Goal: Information Seeking & Learning: Learn about a topic

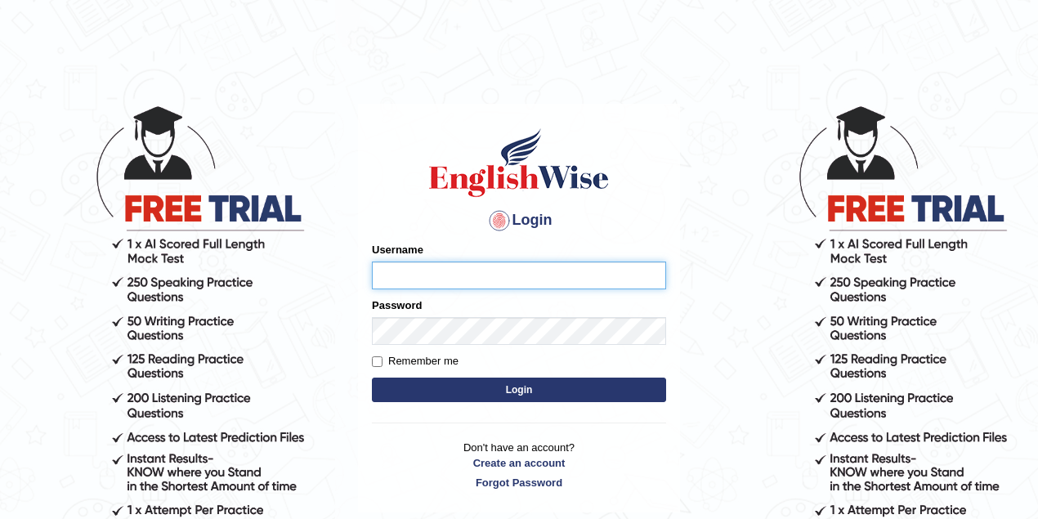
type input "lex_parramatta"
click at [372, 378] on button "Login" at bounding box center [519, 390] width 294 height 25
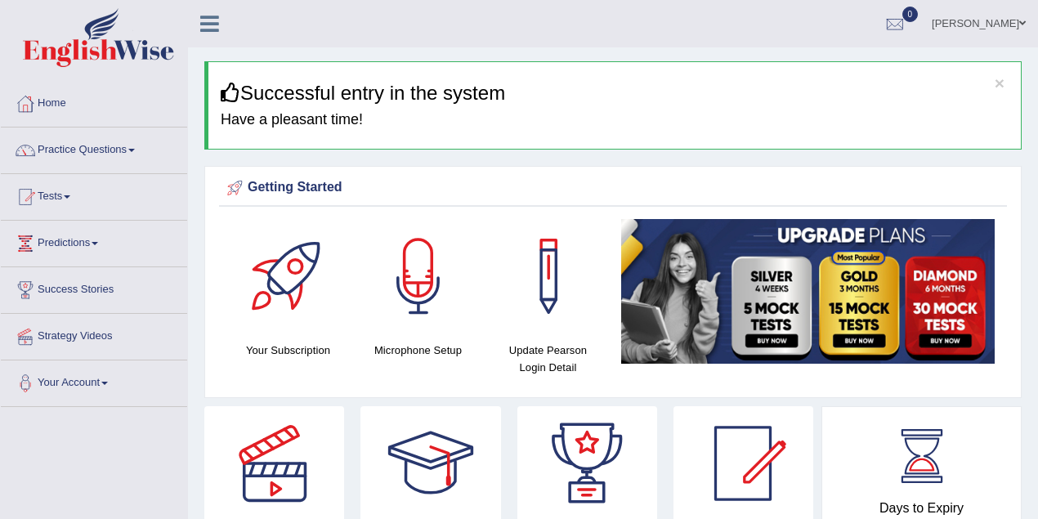
click at [1004, 19] on link "Lex Cajayon" at bounding box center [979, 21] width 119 height 43
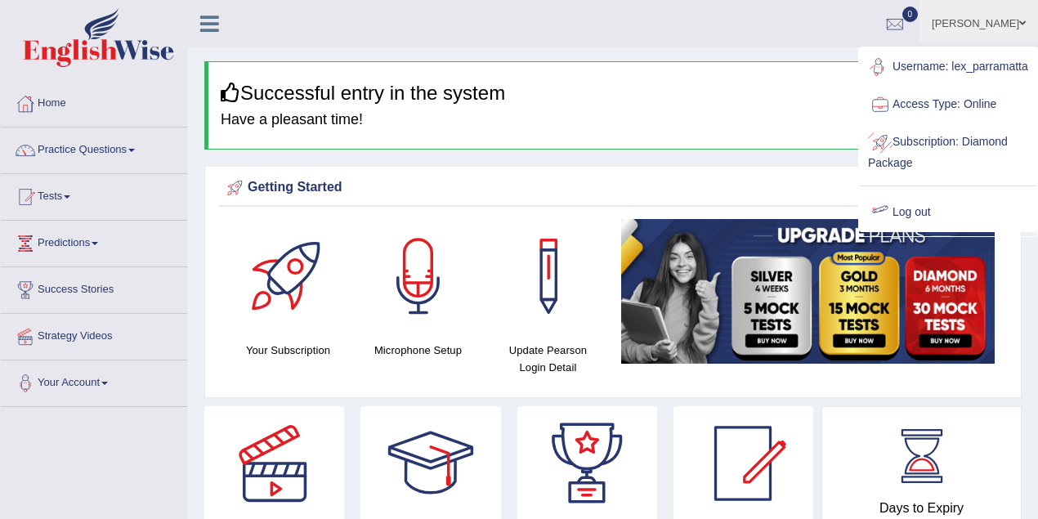
click at [905, 216] on link "Log out" at bounding box center [948, 213] width 177 height 38
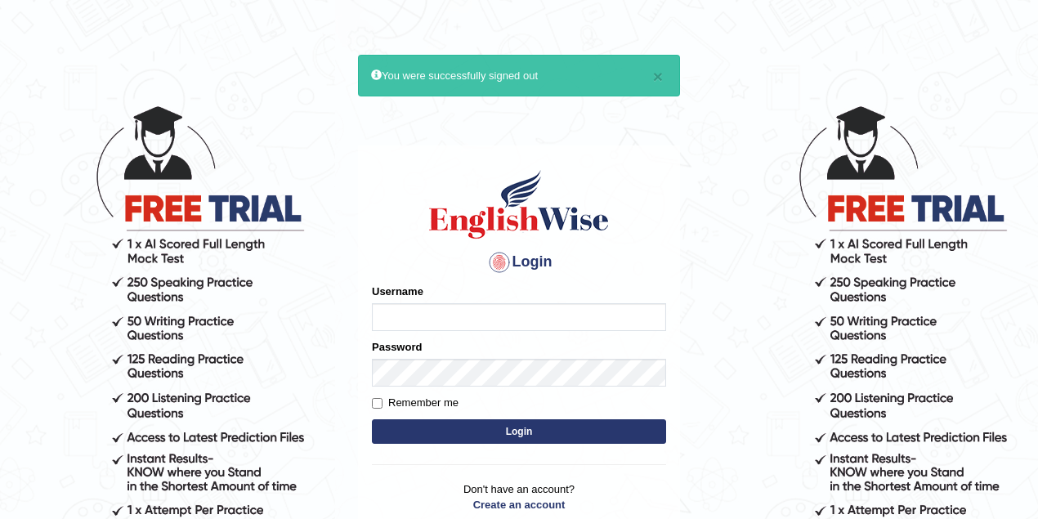
type input "lex_parramatta"
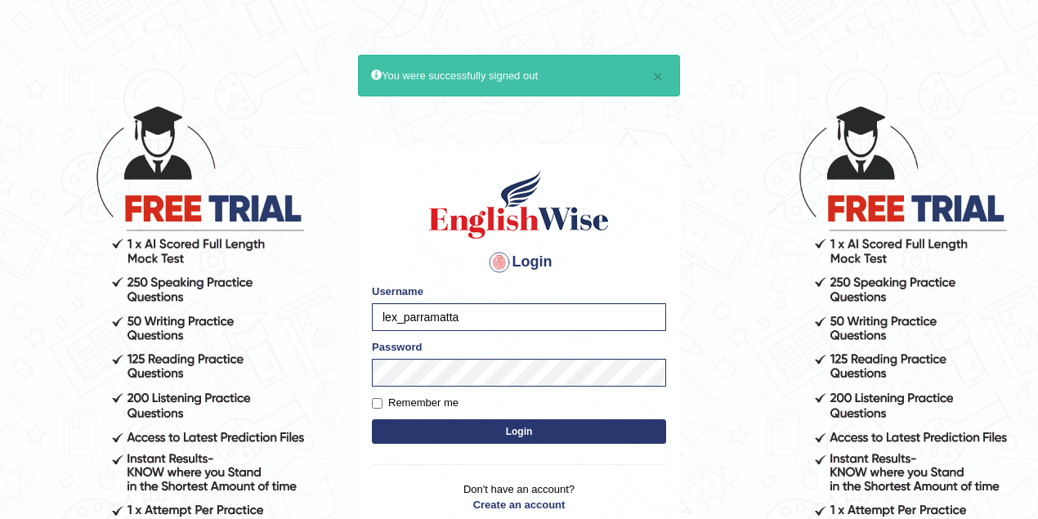
drag, startPoint x: 429, startPoint y: 324, endPoint x: 347, endPoint y: 327, distance: 81.8
click at [347, 327] on body "× You were successfully signed out Login Please fix the following errors: Usern…" at bounding box center [519, 311] width 1038 height 519
type input "manpreetk_parramatta"
click at [503, 419] on button "Login" at bounding box center [519, 431] width 294 height 25
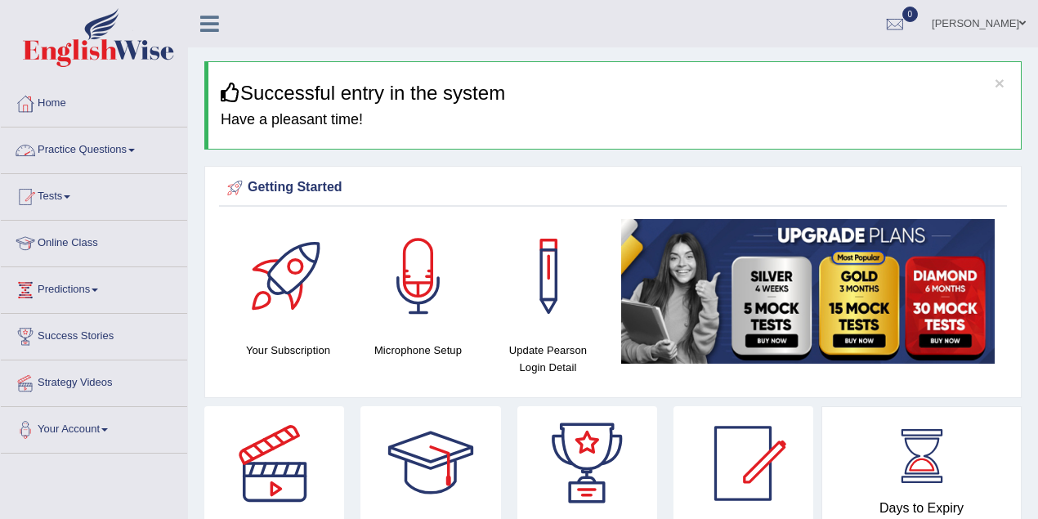
click at [110, 150] on link "Practice Questions" at bounding box center [94, 148] width 186 height 41
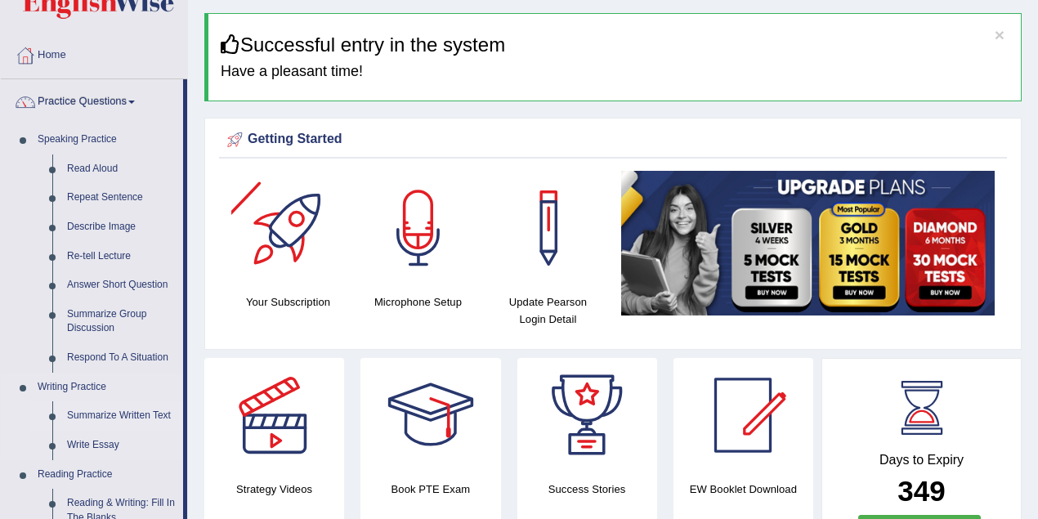
scroll to position [72, 0]
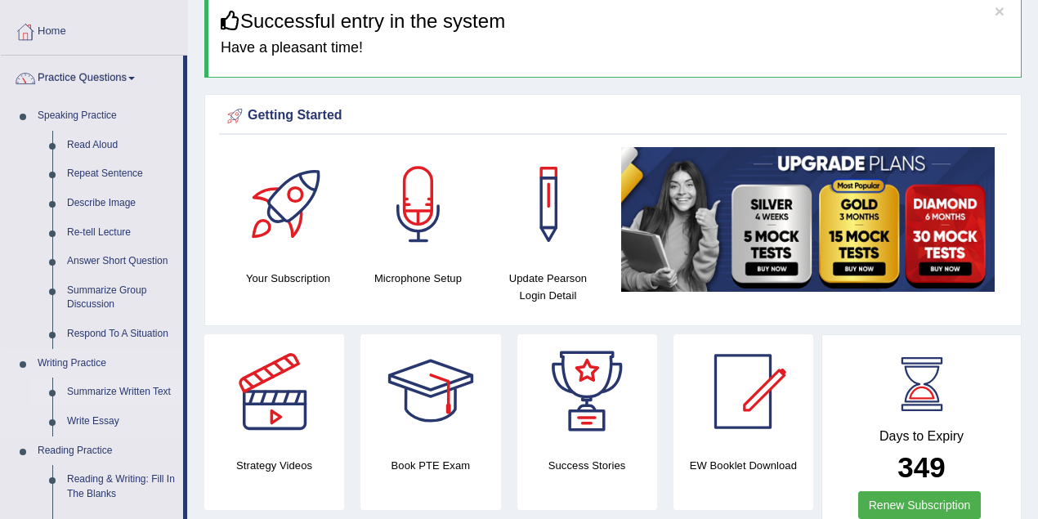
click at [119, 388] on link "Summarize Written Text" at bounding box center [121, 392] width 123 height 29
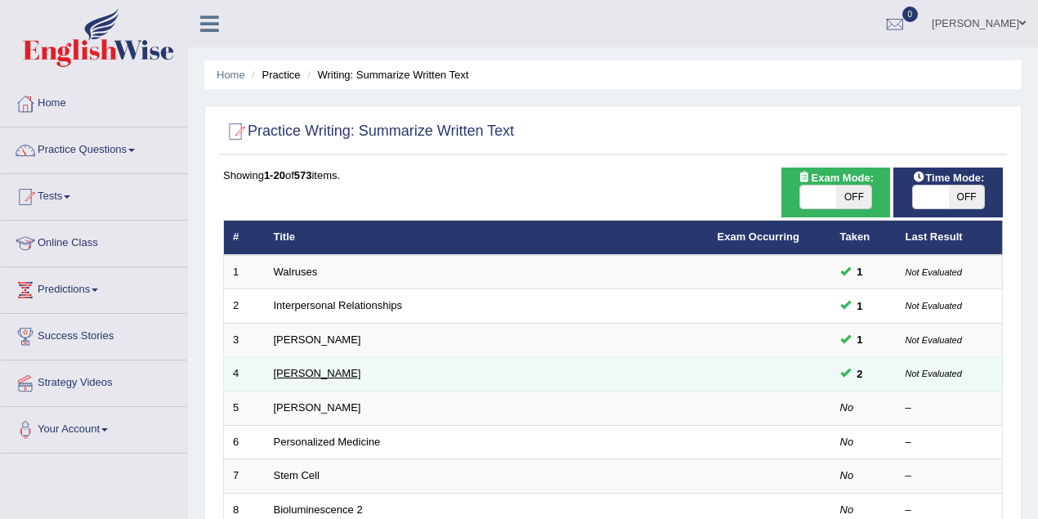
click at [304, 373] on link "[PERSON_NAME]" at bounding box center [317, 373] width 87 height 12
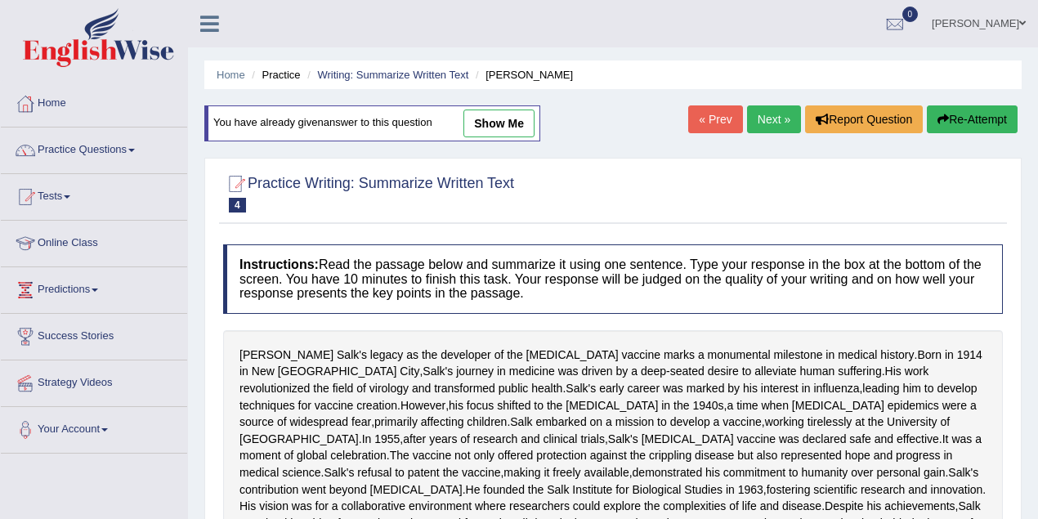
click at [518, 116] on link "show me" at bounding box center [498, 124] width 71 height 28
type textarea "The passage outlines the developer of the polio vaccine, explaining that deep-s…"
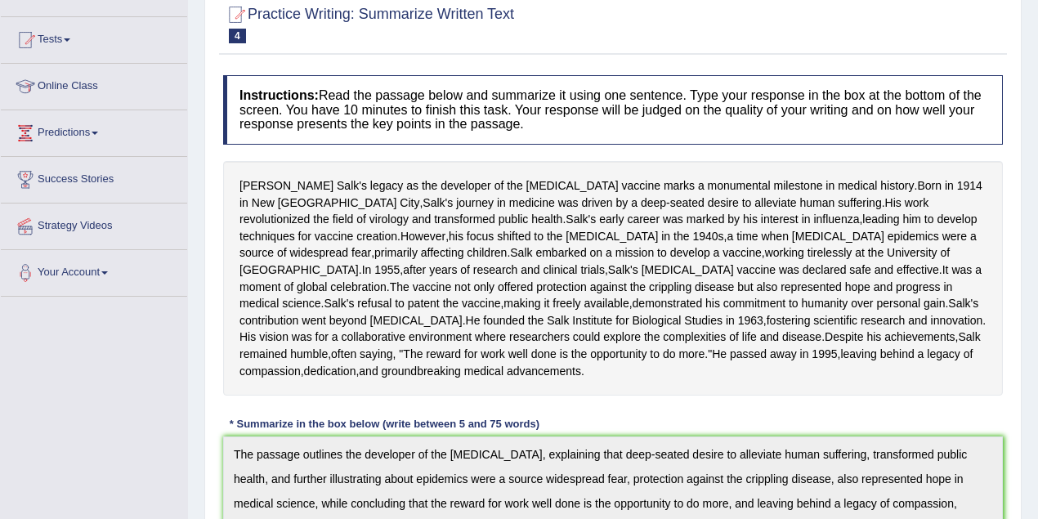
scroll to position [72, 0]
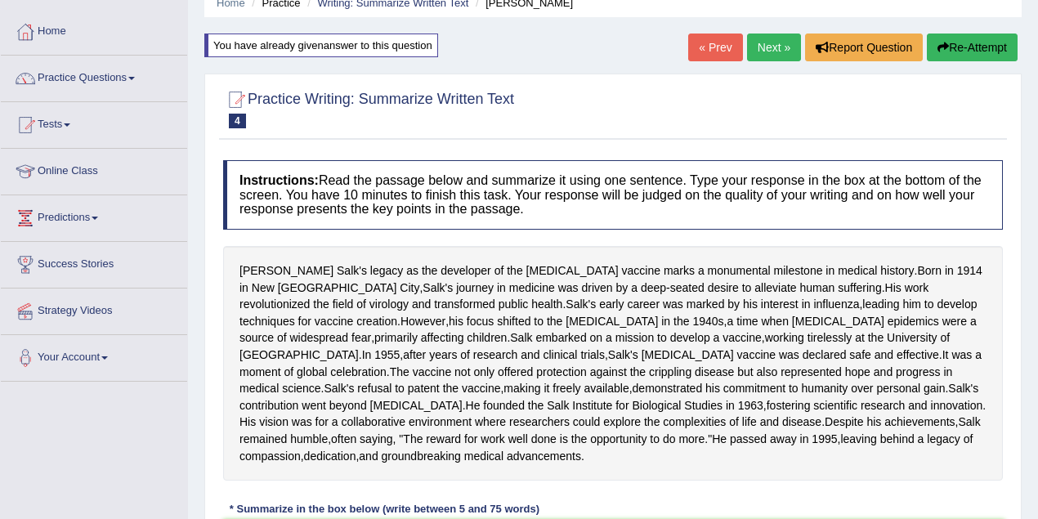
click at [693, 41] on link "« Prev" at bounding box center [715, 48] width 54 height 28
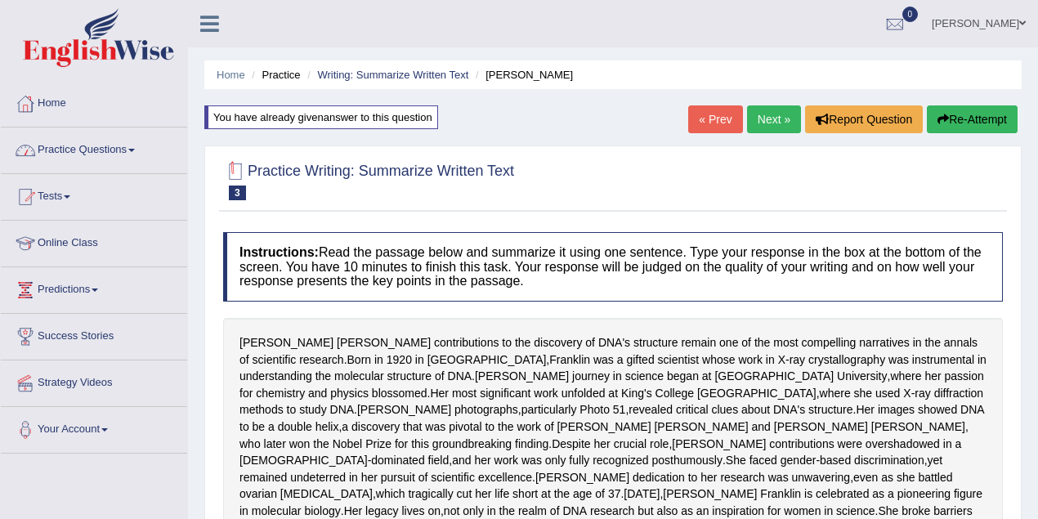
click at [132, 152] on link "Practice Questions" at bounding box center [94, 148] width 186 height 41
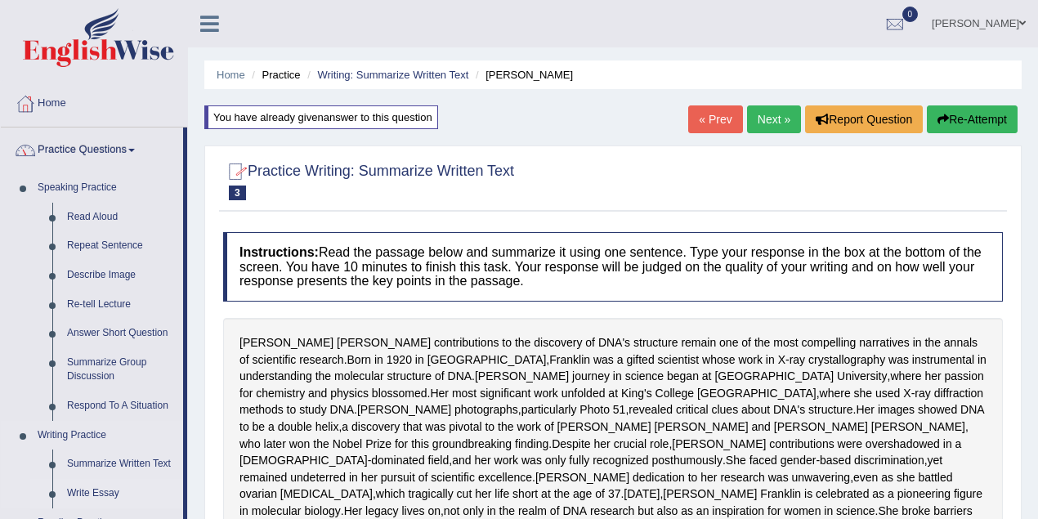
click at [102, 502] on link "Write Essay" at bounding box center [121, 493] width 123 height 29
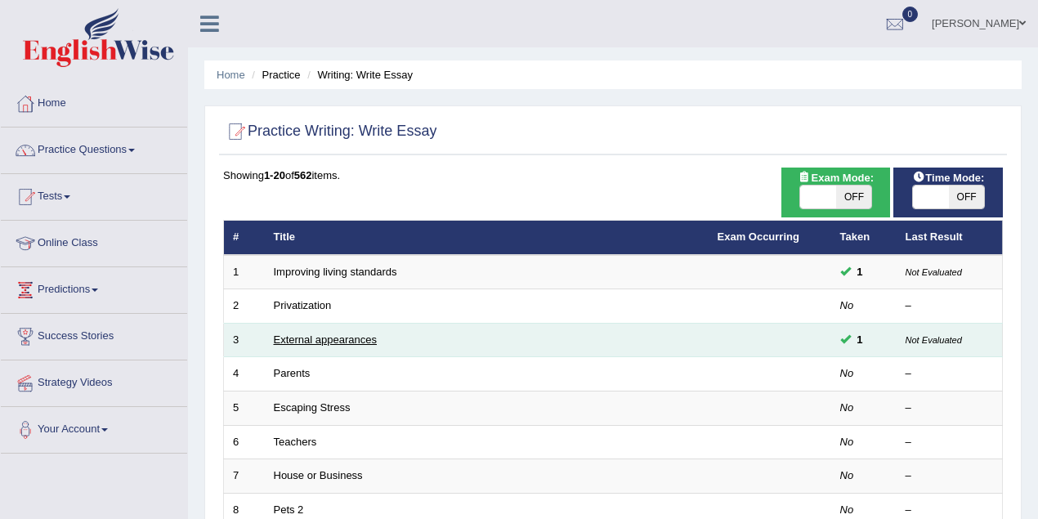
click at [329, 340] on link "External appearances" at bounding box center [325, 339] width 103 height 12
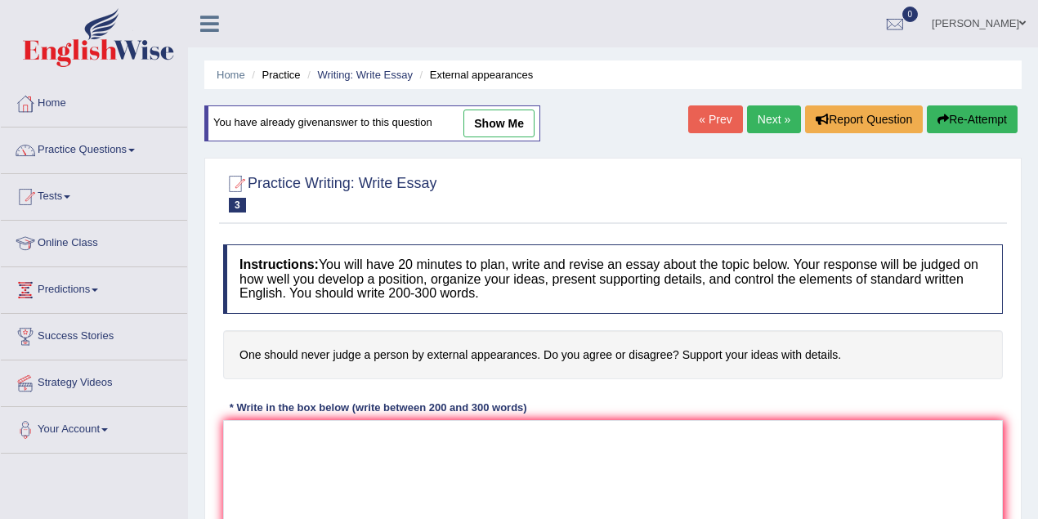
click at [486, 131] on link "show me" at bounding box center [498, 124] width 71 height 28
type textarea "The increasing influence of changing the external appearance on our lives has i…"
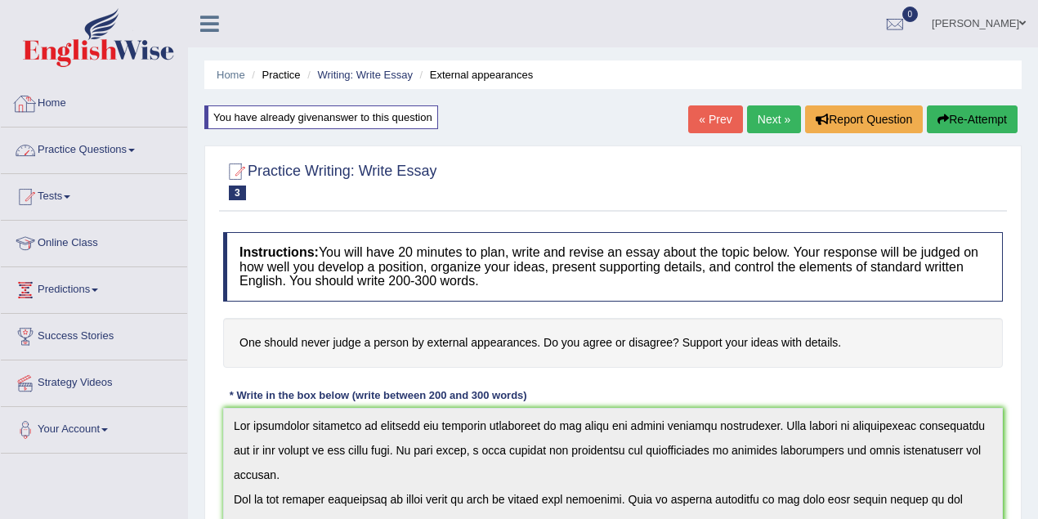
click at [121, 152] on link "Practice Questions" at bounding box center [94, 148] width 186 height 41
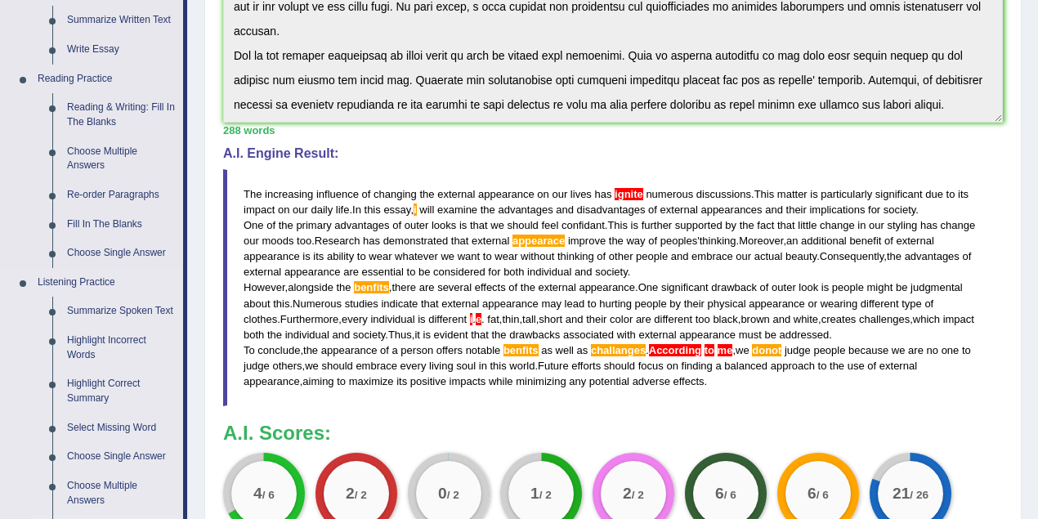
scroll to position [581, 0]
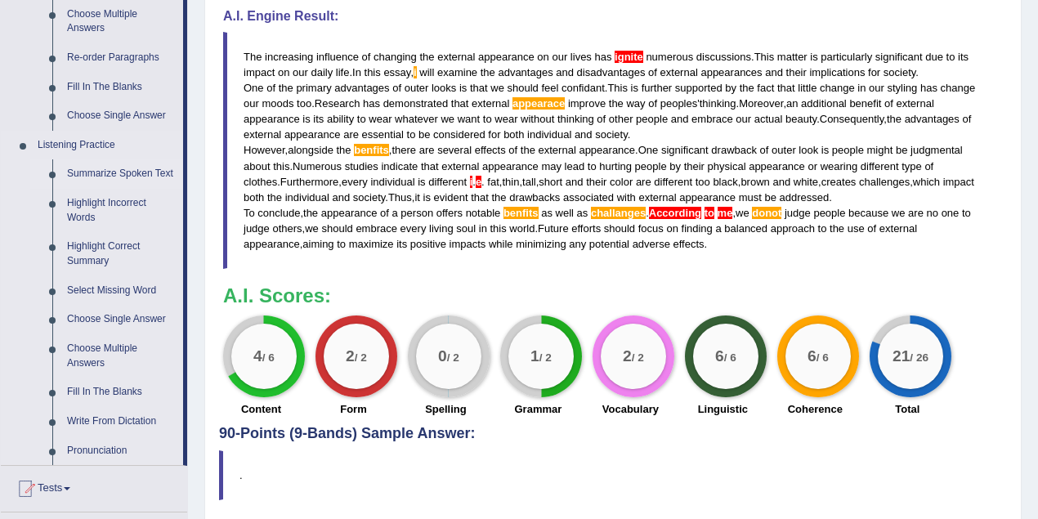
click at [115, 173] on link "Summarize Spoken Text" at bounding box center [121, 173] width 123 height 29
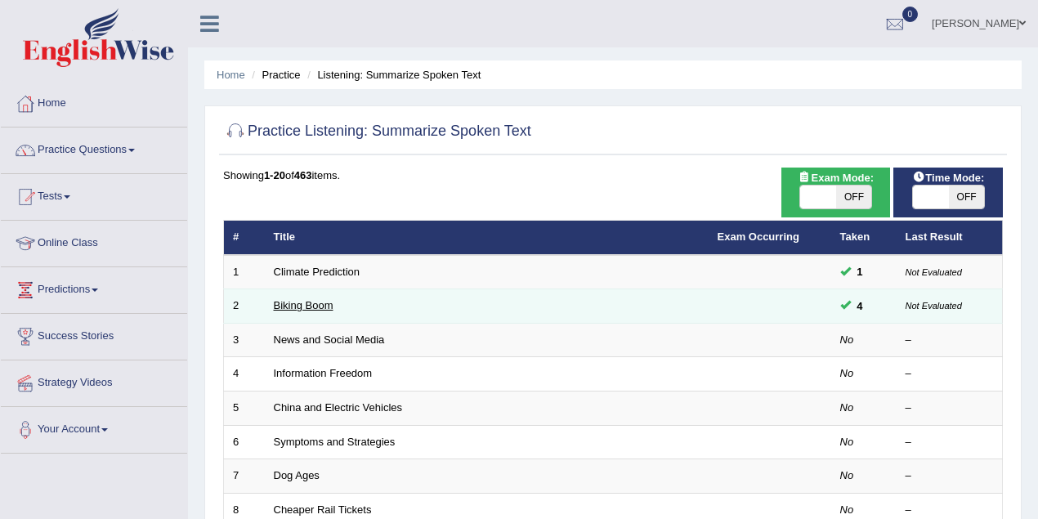
click at [298, 307] on link "Biking Boom" at bounding box center [304, 305] width 60 height 12
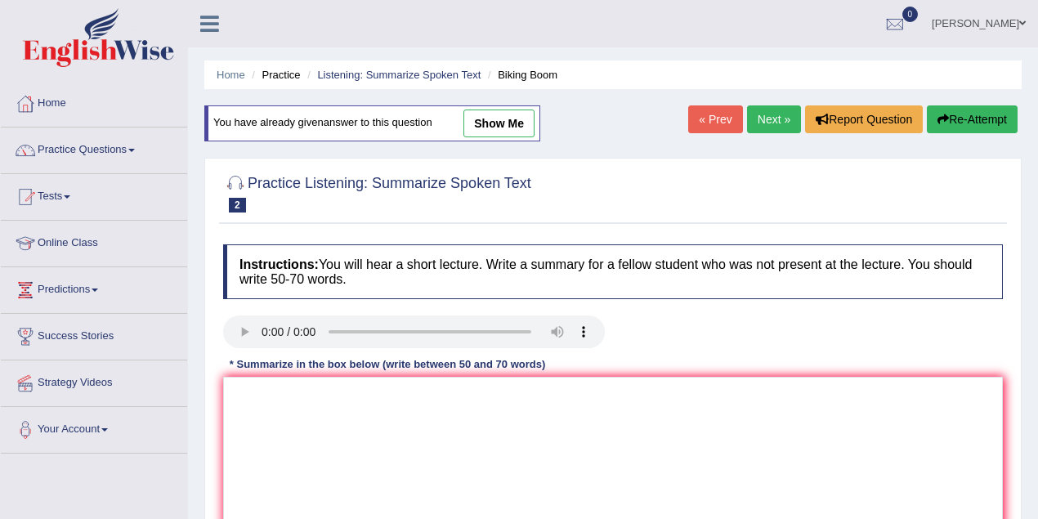
click at [494, 118] on link "show me" at bounding box center [498, 124] width 71 height 28
type textarea "The speaker provided a comprehensive overview of peoples' situation. Firstly, t…"
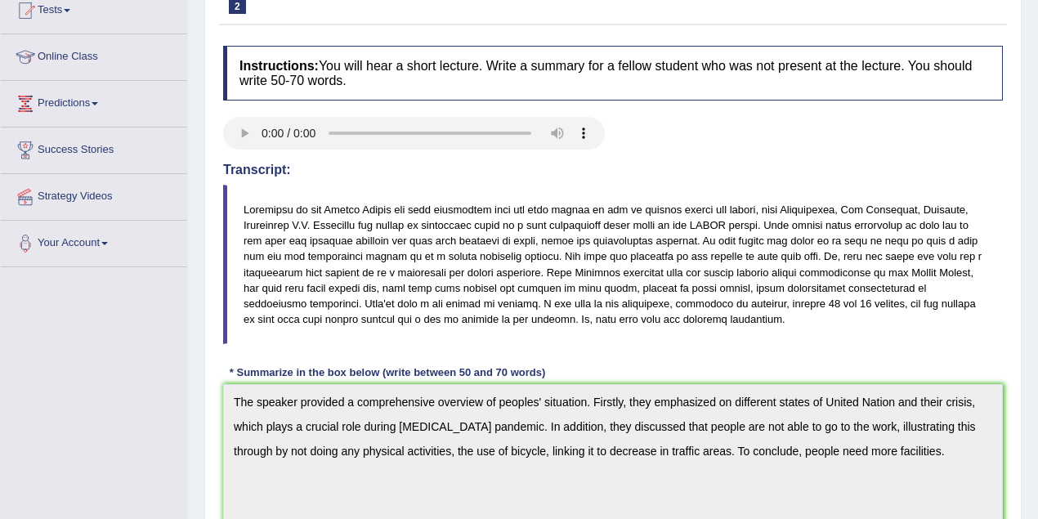
scroll to position [217, 0]
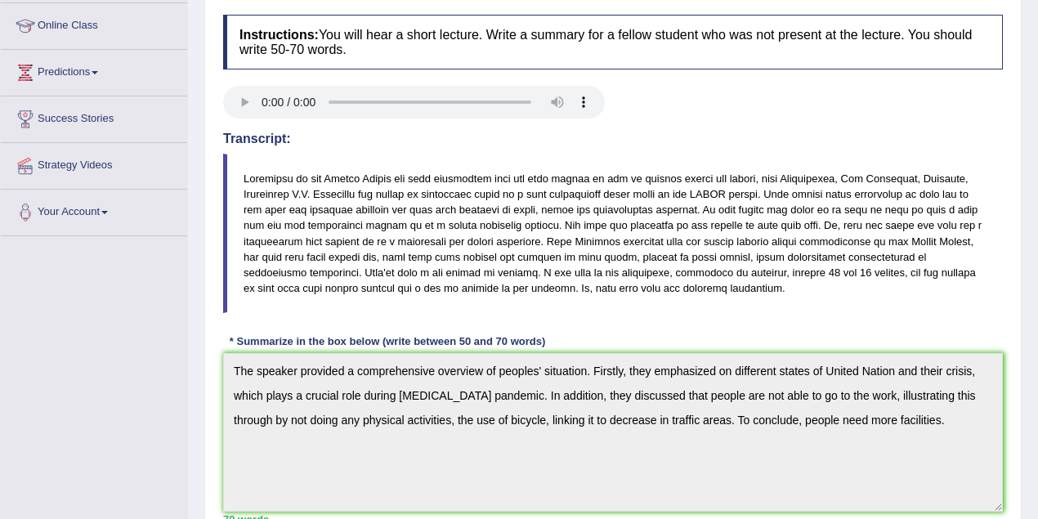
click at [777, 307] on blockquote at bounding box center [613, 233] width 780 height 159
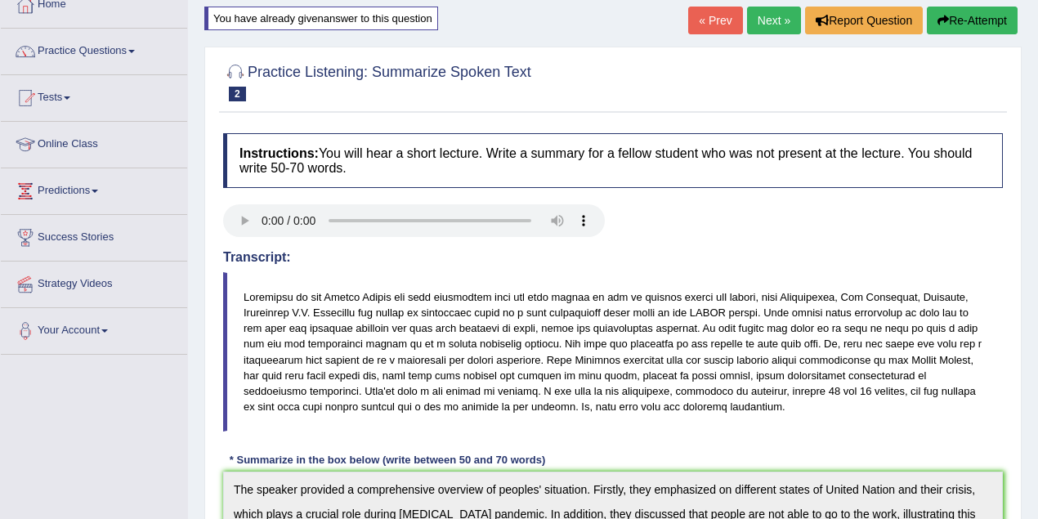
scroll to position [0, 0]
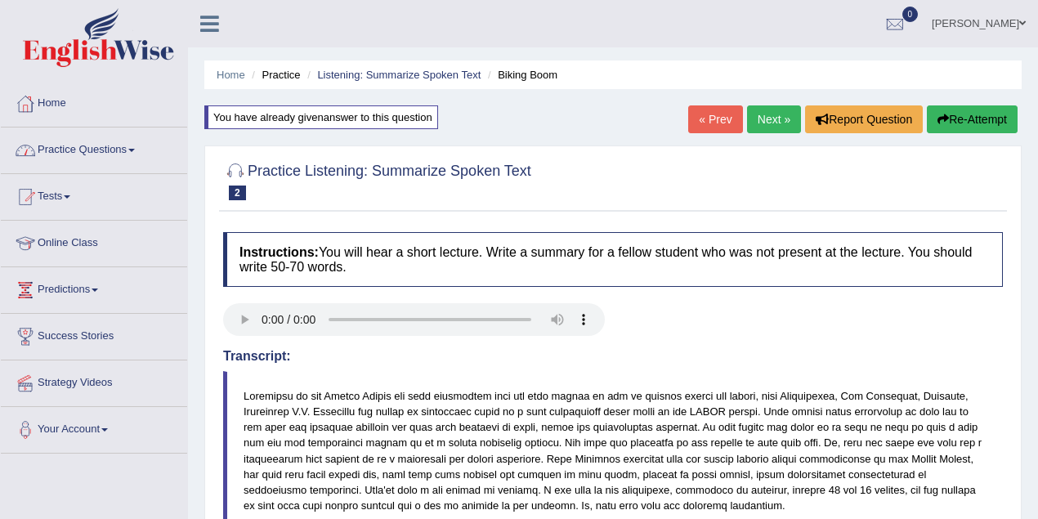
click at [116, 144] on link "Practice Questions" at bounding box center [94, 148] width 186 height 41
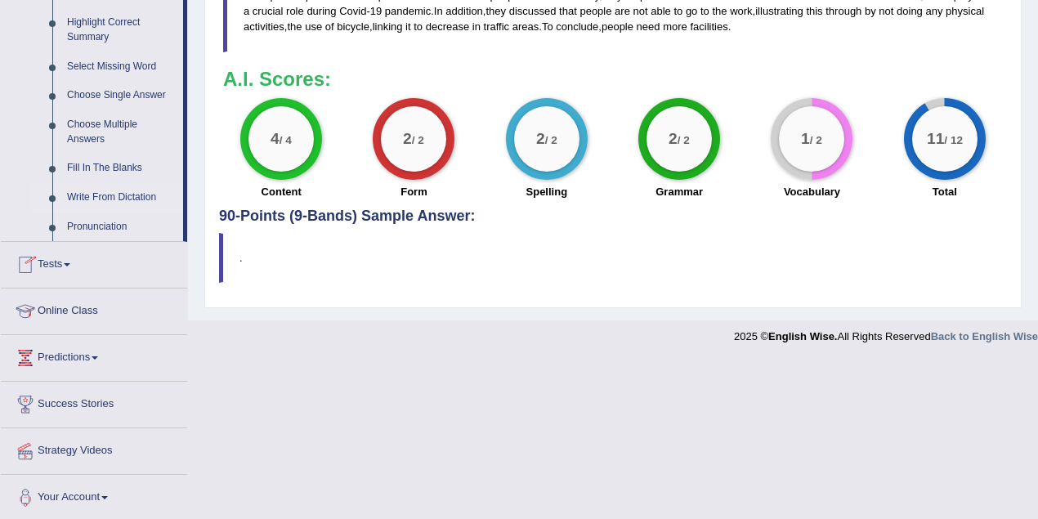
click at [138, 189] on link "Write From Dictation" at bounding box center [121, 197] width 123 height 29
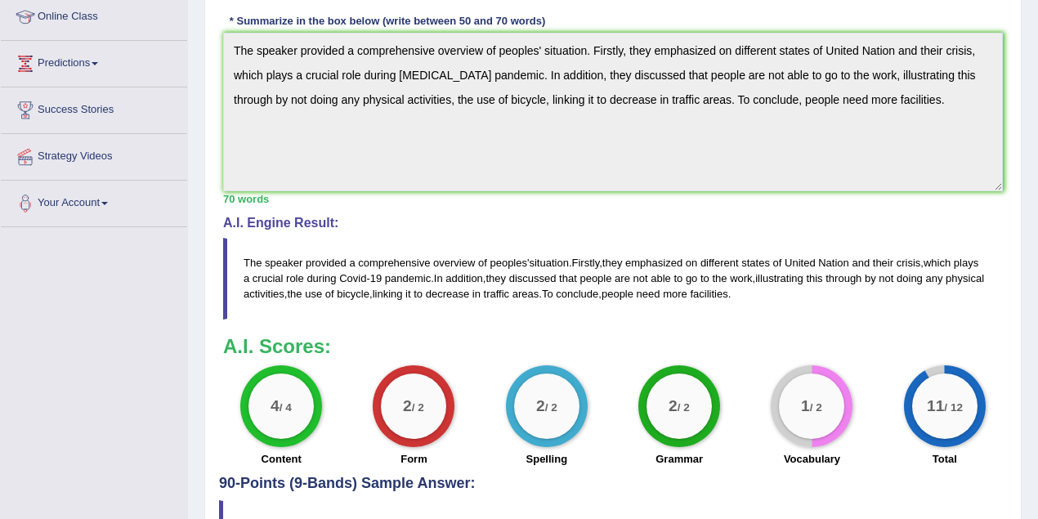
scroll to position [365, 0]
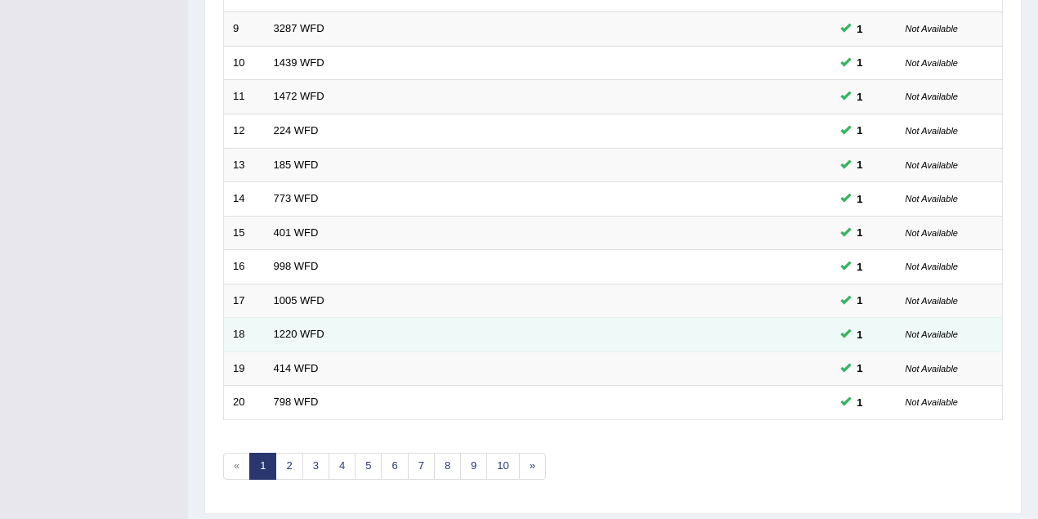
scroll to position [555, 0]
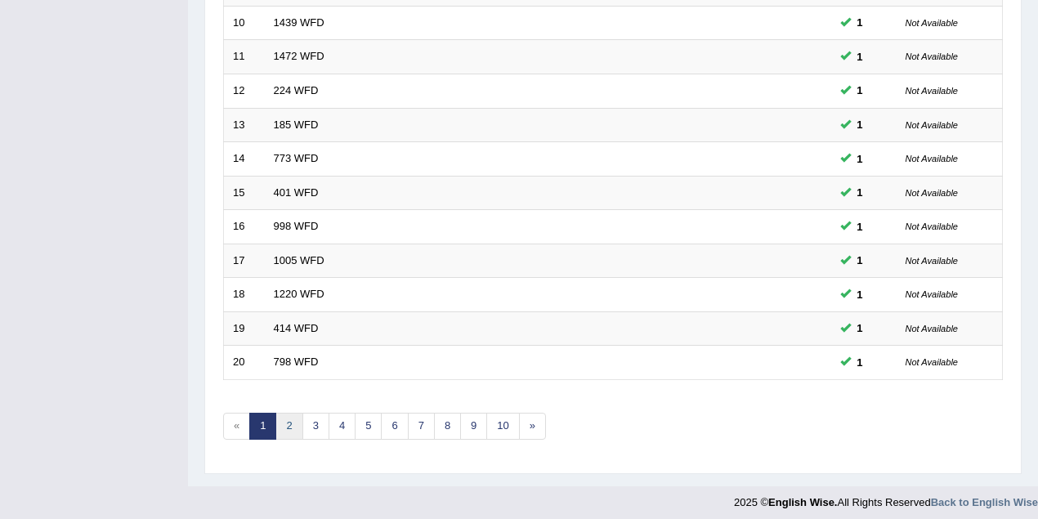
click at [283, 418] on link "2" at bounding box center [288, 426] width 27 height 27
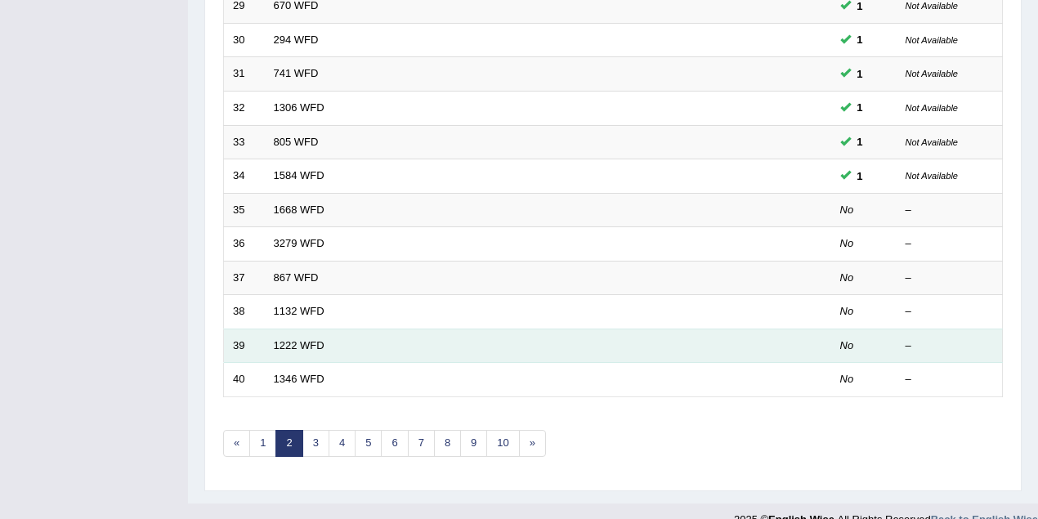
scroll to position [555, 0]
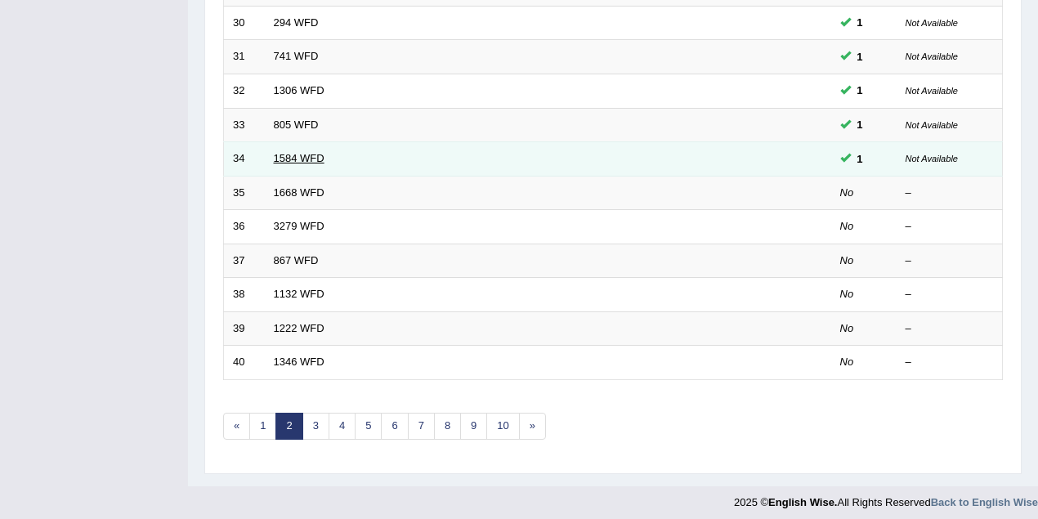
click at [296, 154] on link "1584 WFD" at bounding box center [299, 158] width 51 height 12
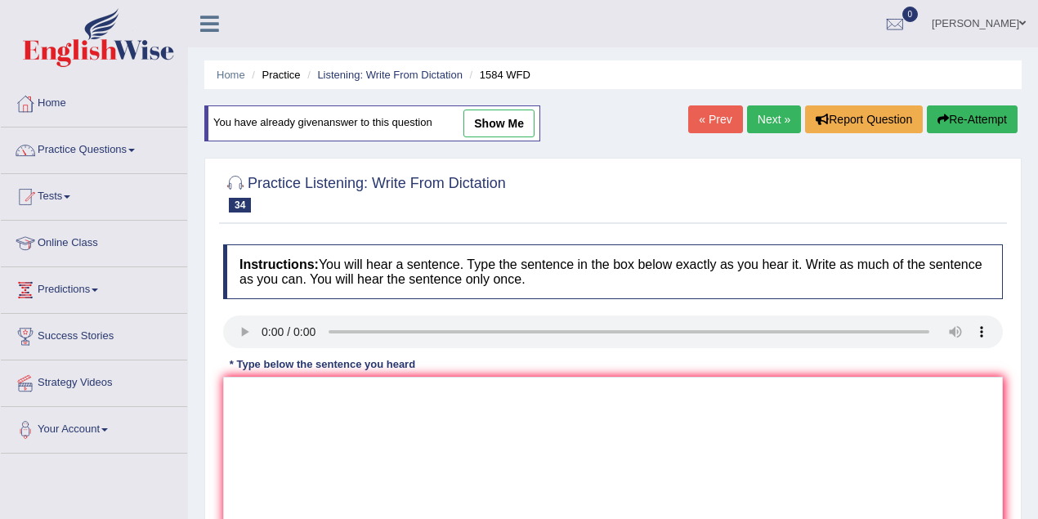
click at [505, 127] on link "show me" at bounding box center [498, 124] width 71 height 28
type textarea "You should returning return the books book into the libarary library by the end…"
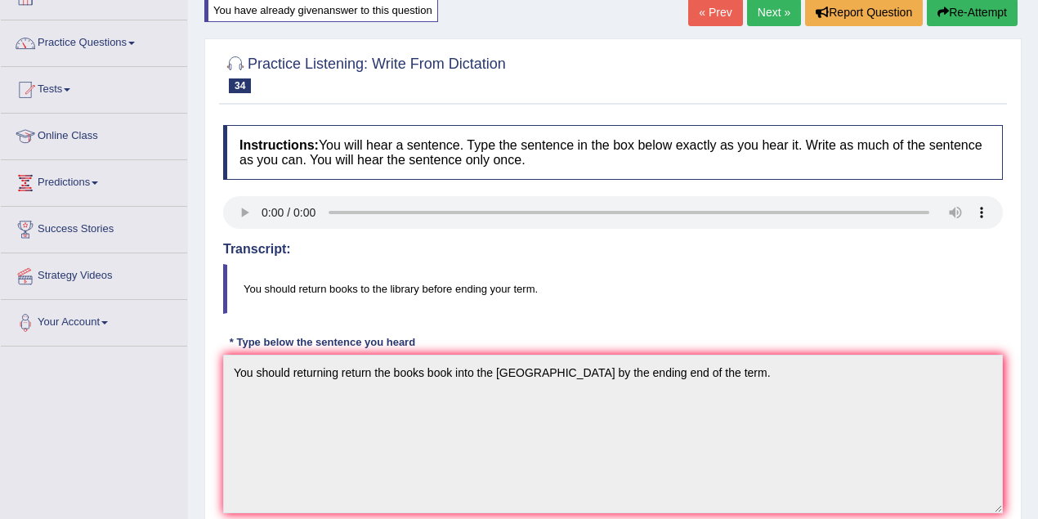
scroll to position [72, 0]
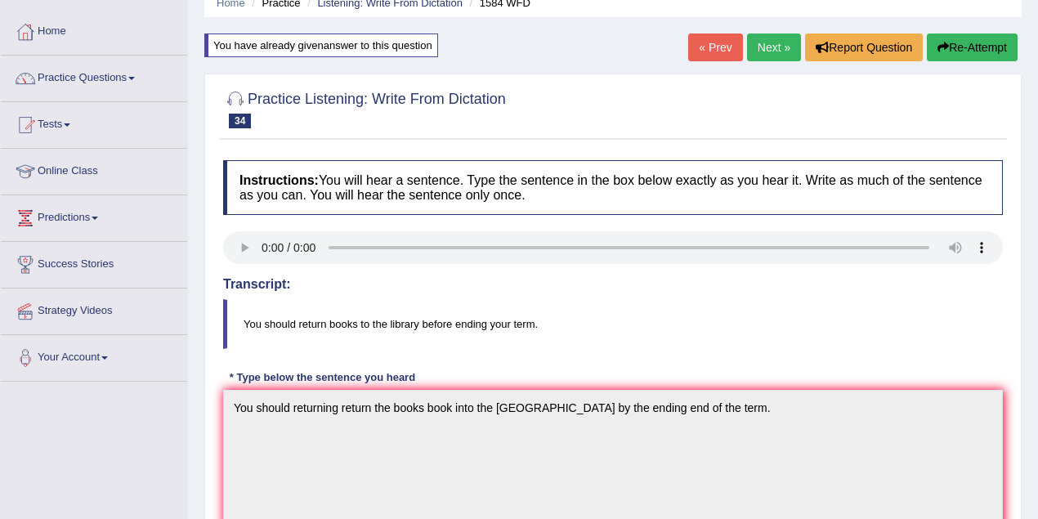
click at [700, 41] on link "« Prev" at bounding box center [715, 48] width 54 height 28
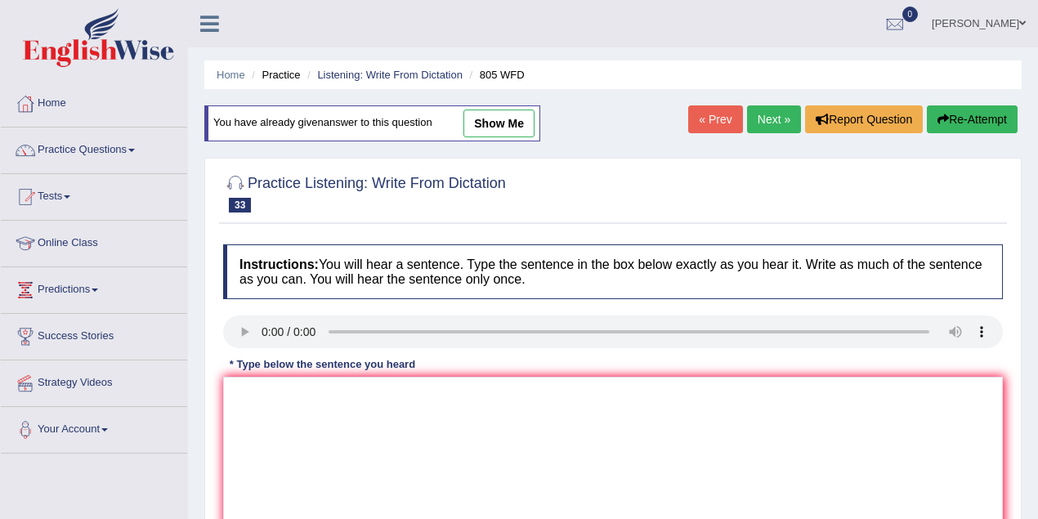
click at [503, 130] on link "show me" at bounding box center [498, 124] width 71 height 28
type textarea "[GEOGRAPHIC_DATA] facilities facility will be available in every school at free…"
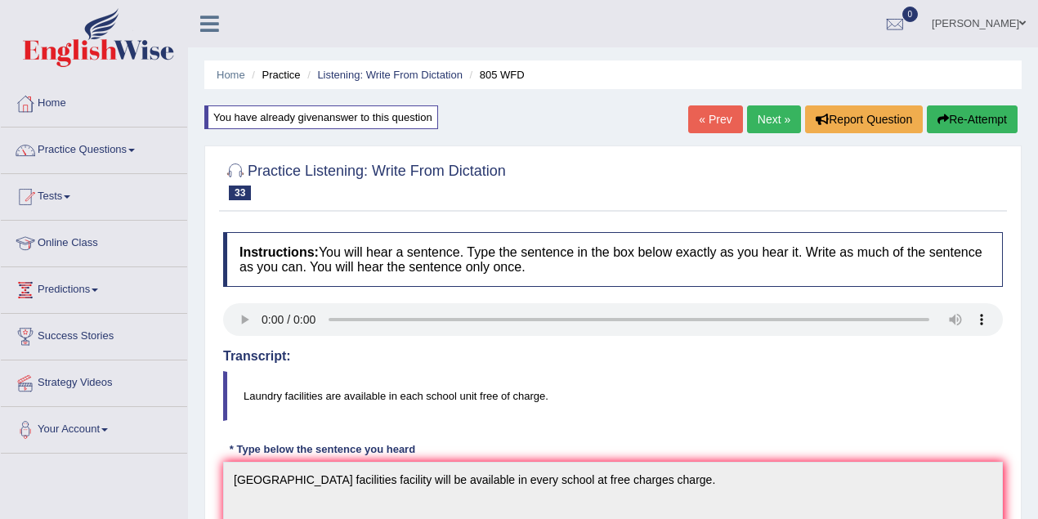
click at [703, 116] on link "« Prev" at bounding box center [715, 119] width 54 height 28
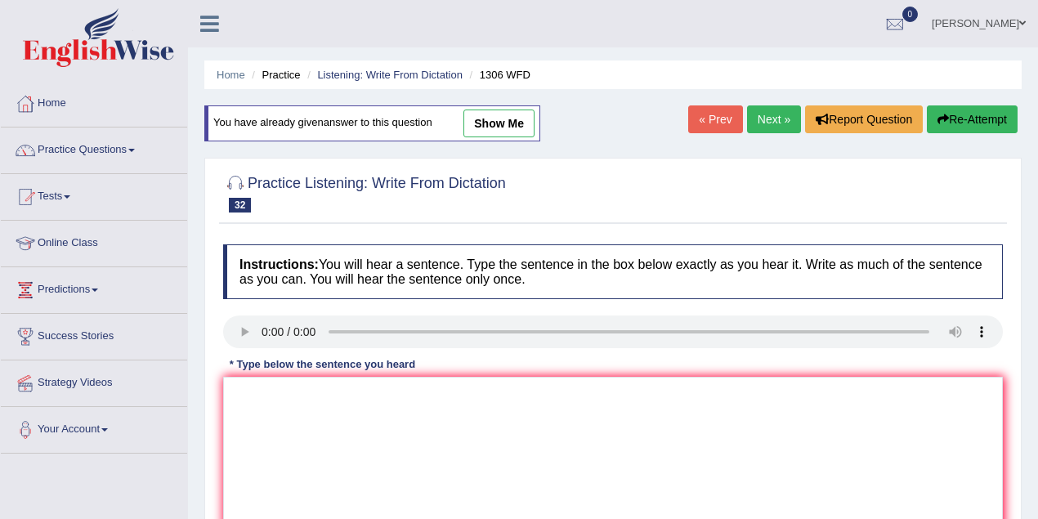
click at [522, 136] on link "show me" at bounding box center [498, 124] width 71 height 28
type textarea "When the court announced the sentence than they will decide that he or she is i…"
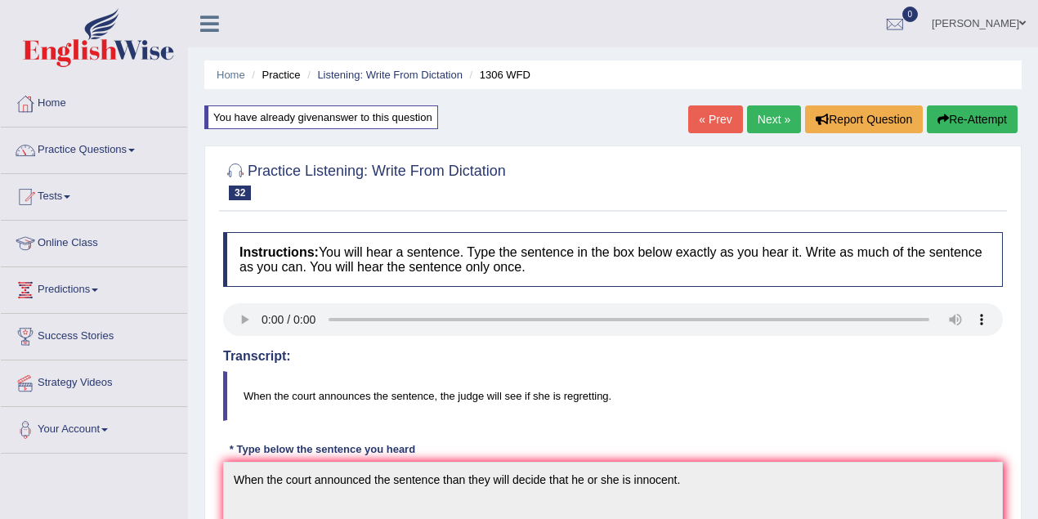
click at [700, 128] on link "« Prev" at bounding box center [715, 119] width 54 height 28
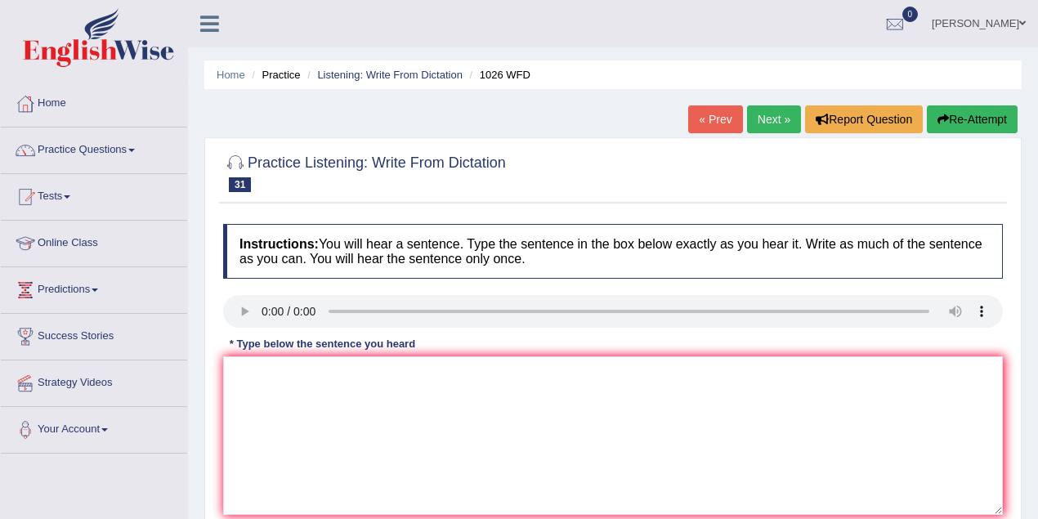
click at [705, 126] on link "« Prev" at bounding box center [715, 119] width 54 height 28
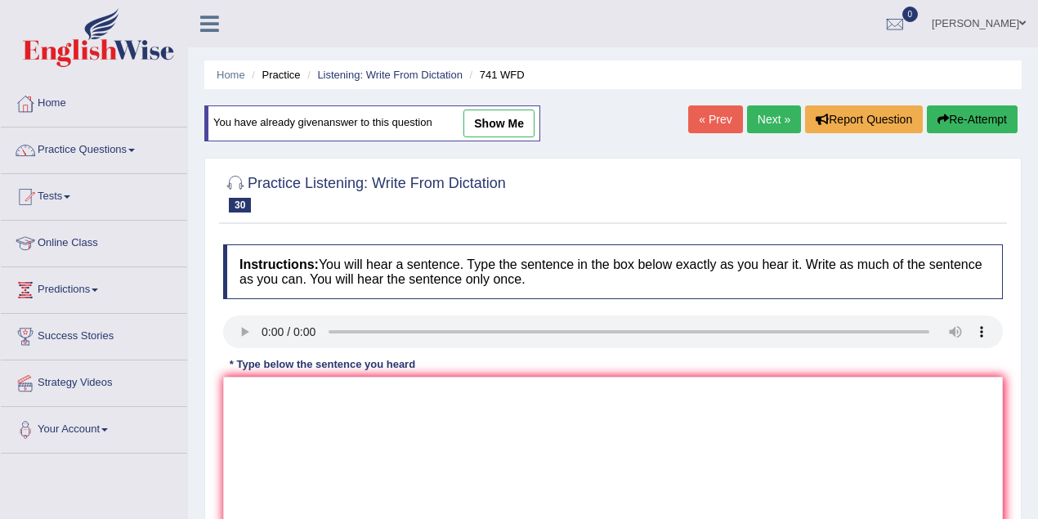
click at [513, 123] on link "show me" at bounding box center [498, 124] width 71 height 28
type textarea "The task tomorrow will be taken take at the higher levels level now."
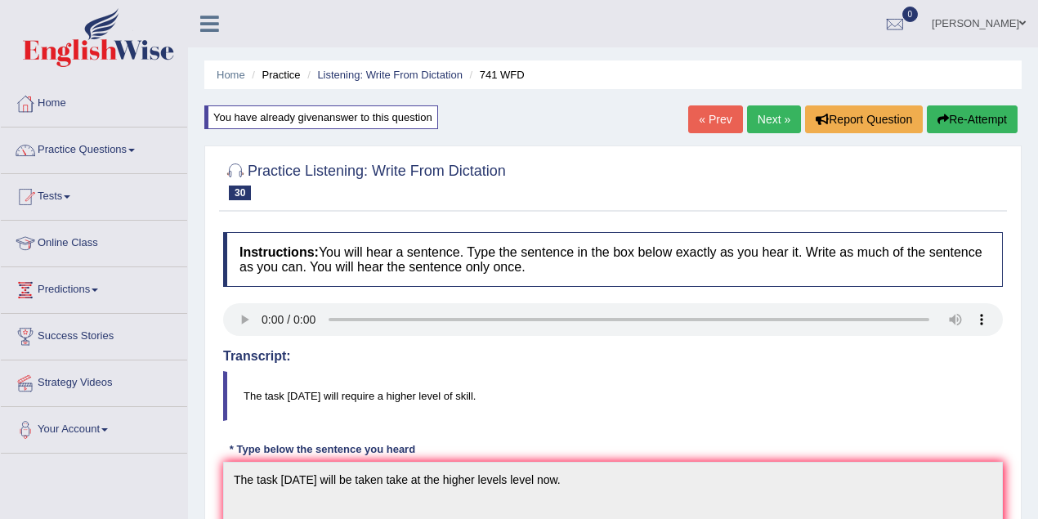
click at [709, 113] on link "« Prev" at bounding box center [715, 119] width 54 height 28
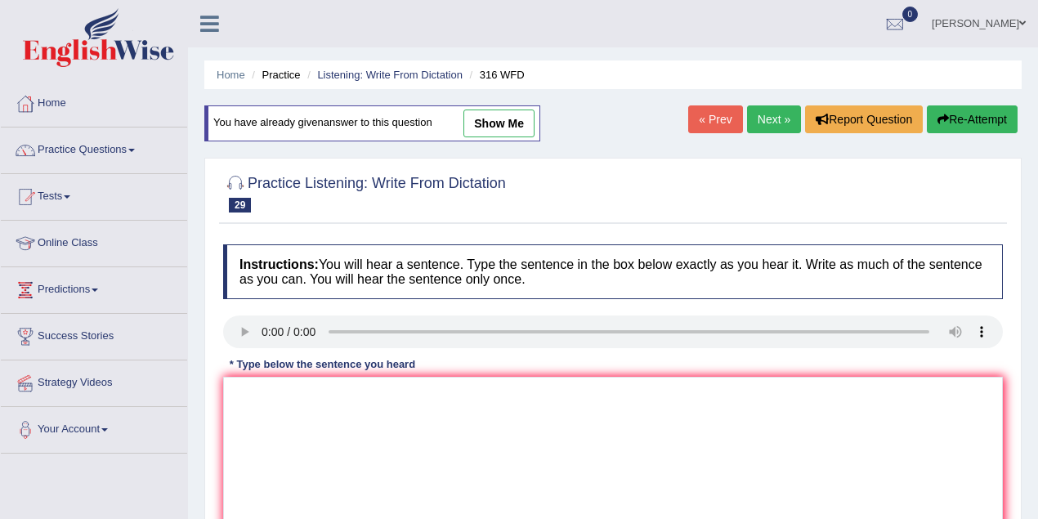
click at [504, 128] on link "show me" at bounding box center [498, 124] width 71 height 28
type textarea "Student are focused on reporting news than taking media news."
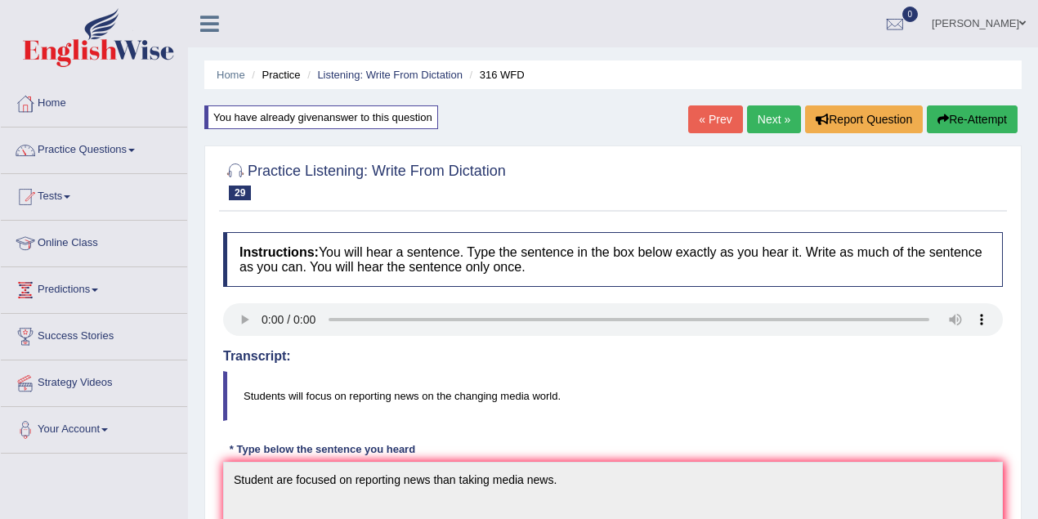
click at [705, 119] on link "« Prev" at bounding box center [715, 119] width 54 height 28
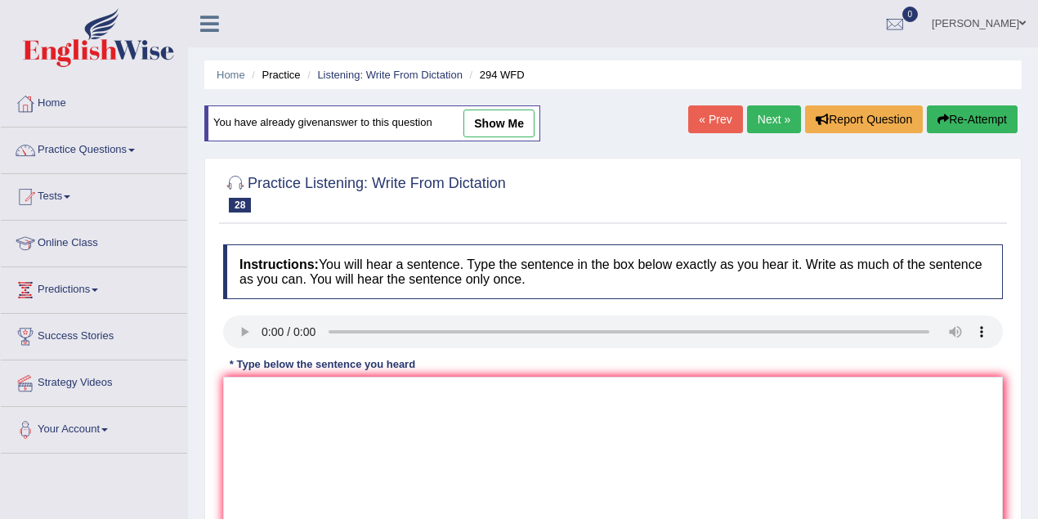
click at [481, 118] on link "show me" at bounding box center [498, 124] width 71 height 28
type textarea "Some people were taking this eye wash while some people are taken."
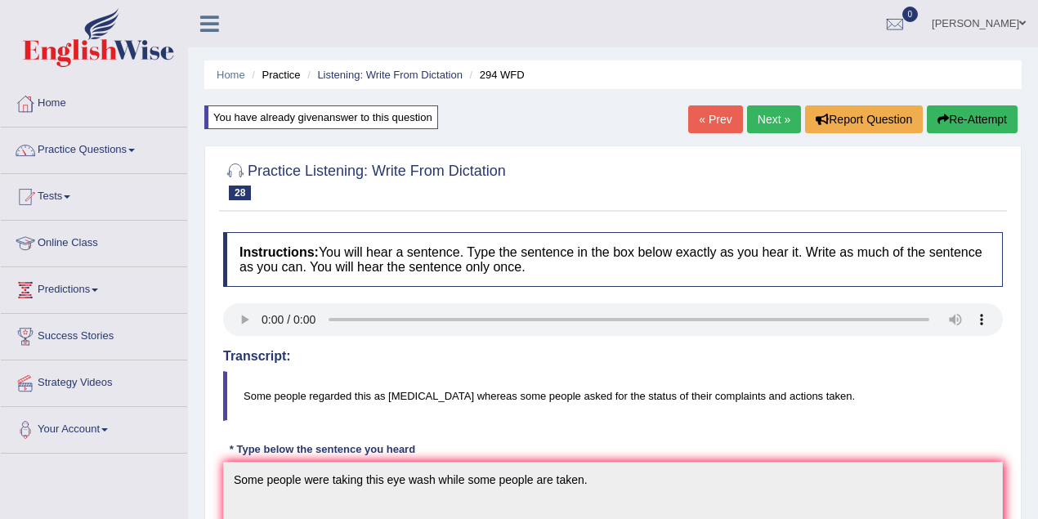
click at [705, 117] on link "« Prev" at bounding box center [715, 119] width 54 height 28
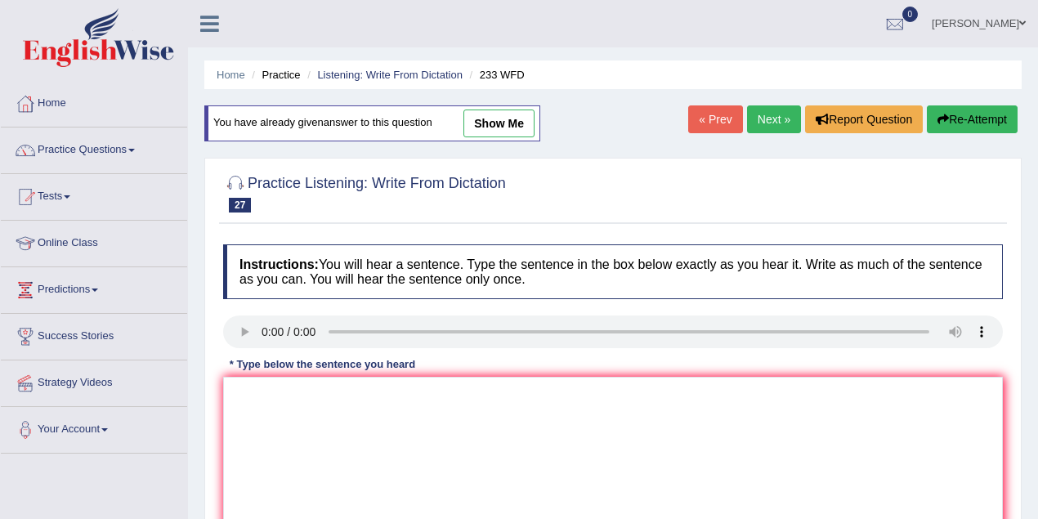
click at [497, 129] on link "show me" at bounding box center [498, 124] width 71 height 28
type textarea "Parents talk to their children tends to be simplify."
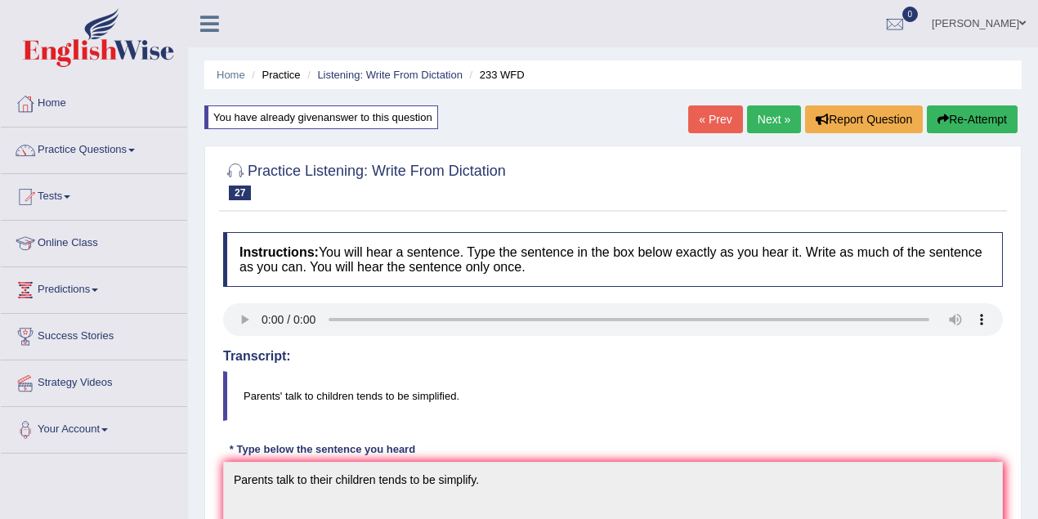
click at [1014, 20] on link "Manpreet Kour" at bounding box center [979, 21] width 119 height 43
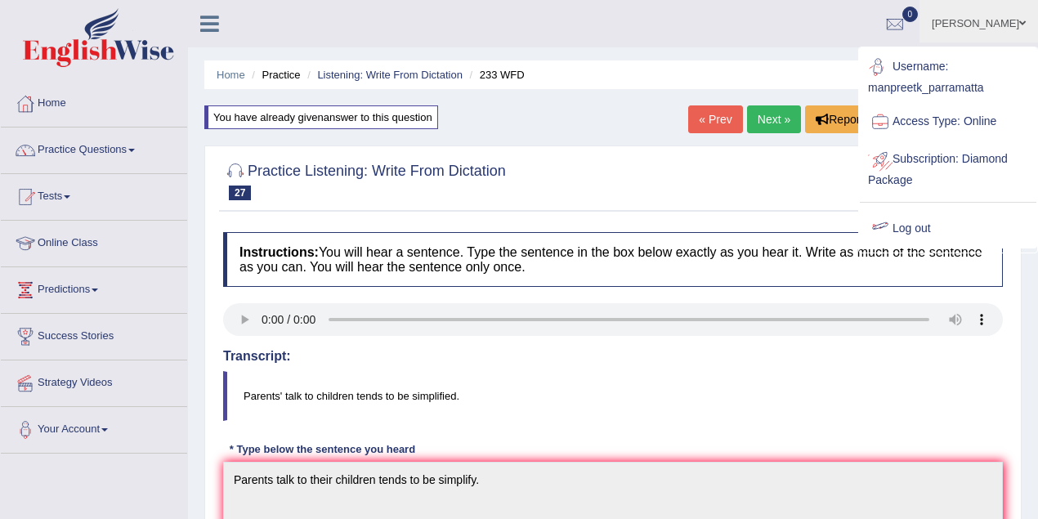
click at [922, 226] on link "Log out" at bounding box center [948, 229] width 177 height 38
